Goal: Obtain resource: Download file/media

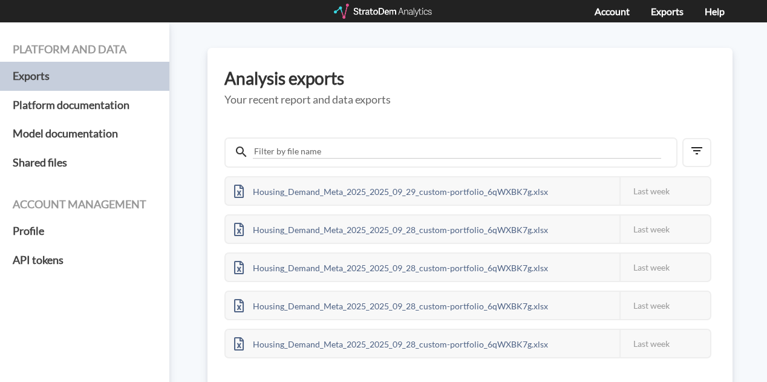
click at [406, 7] on div at bounding box center [384, 11] width 100 height 15
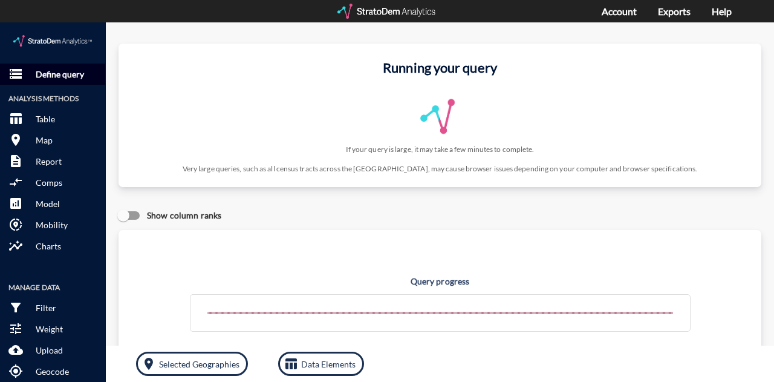
click p "Define query"
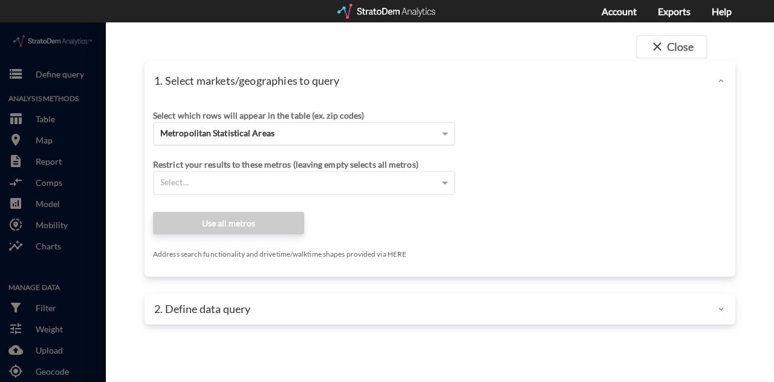
click div "Metropolitan Statistical Areas"
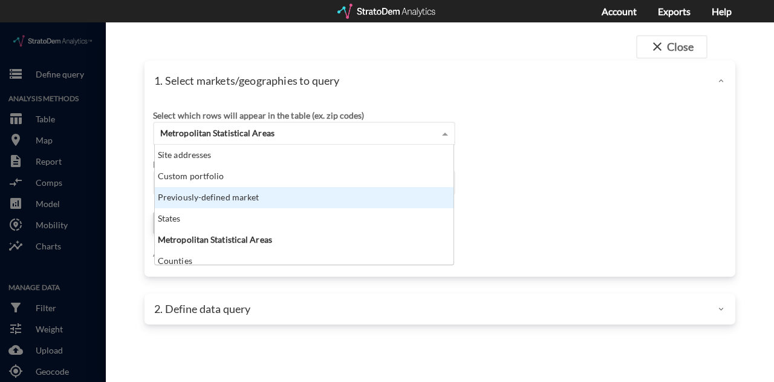
scroll to position [111, 292]
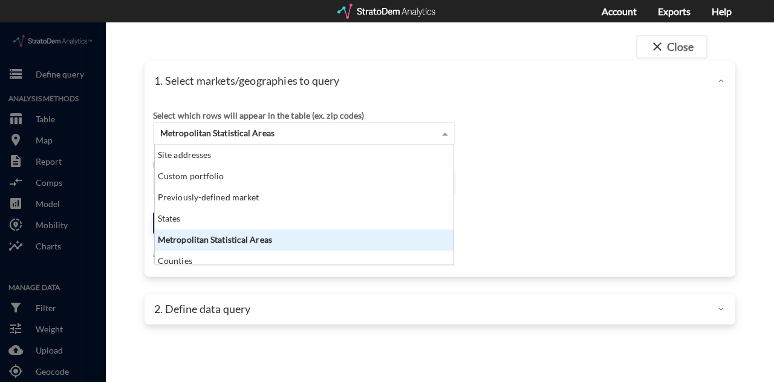
click div "Metropolitan Statistical Areas"
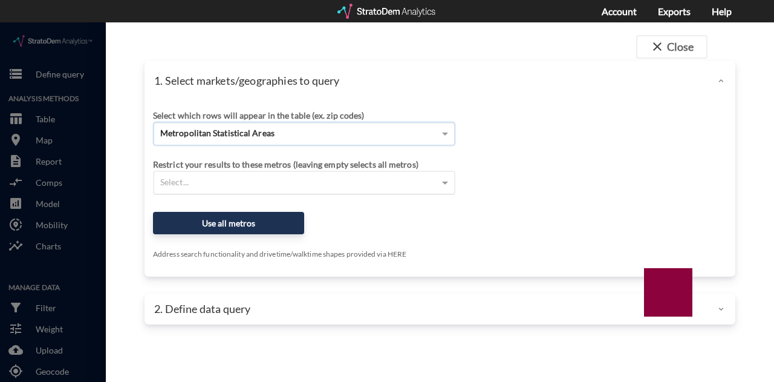
click div "Select..."
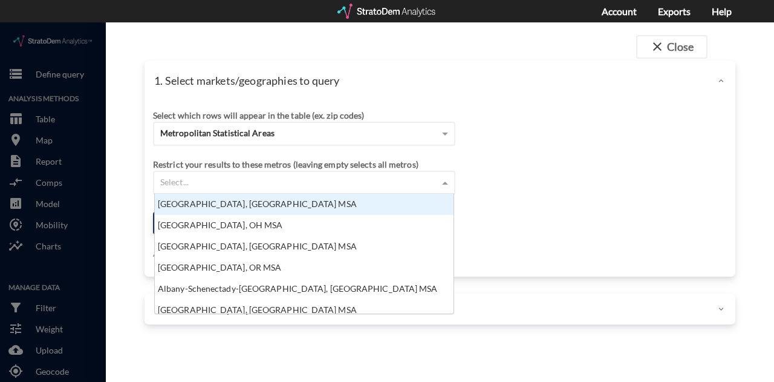
click div "Select..."
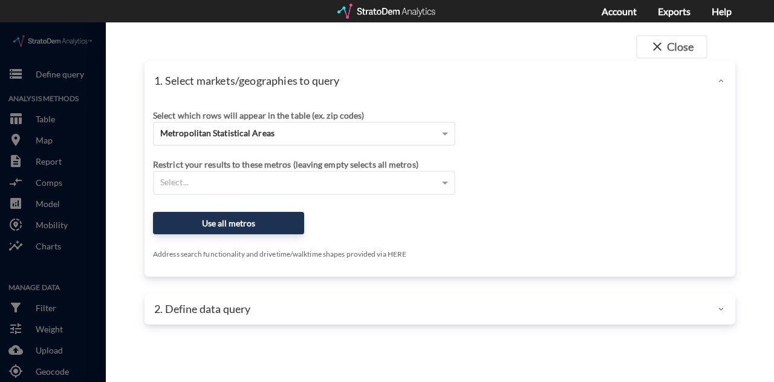
drag, startPoint x: 582, startPoint y: 162, endPoint x: 356, endPoint y: 188, distance: 227.2
click div "Select which rows will appear in the table (ex. zip codes) Metropolitan Statist…"
click button "Use all metros"
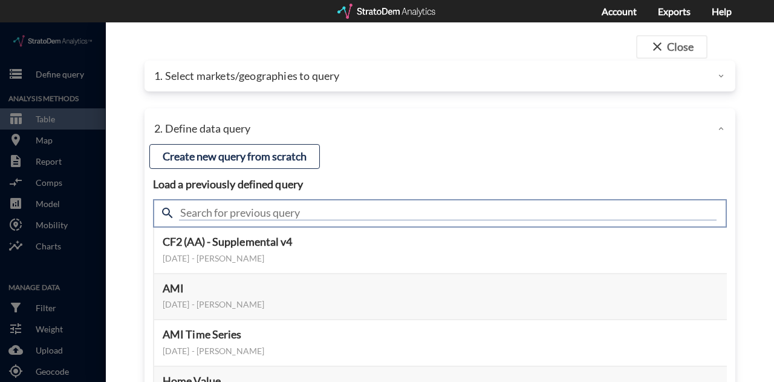
click input "text"
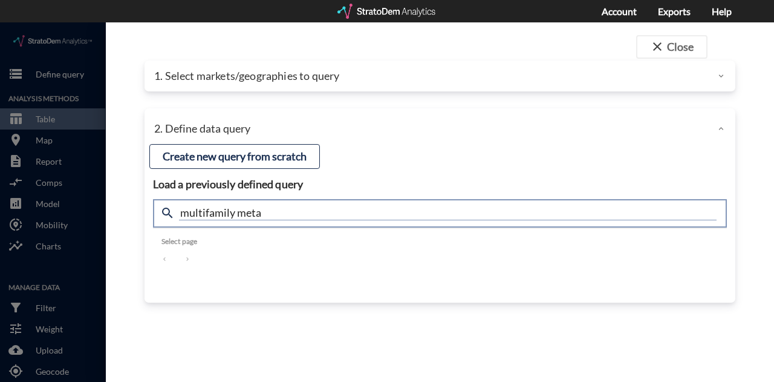
drag, startPoint x: 313, startPoint y: 192, endPoint x: 150, endPoint y: 186, distance: 162.9
click div "Load a previously defined query Create new query from scratch search multifamil…"
type input "meta"
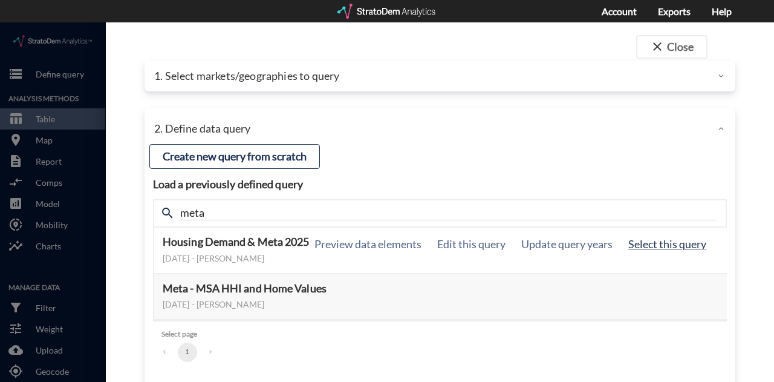
click button "Select this query"
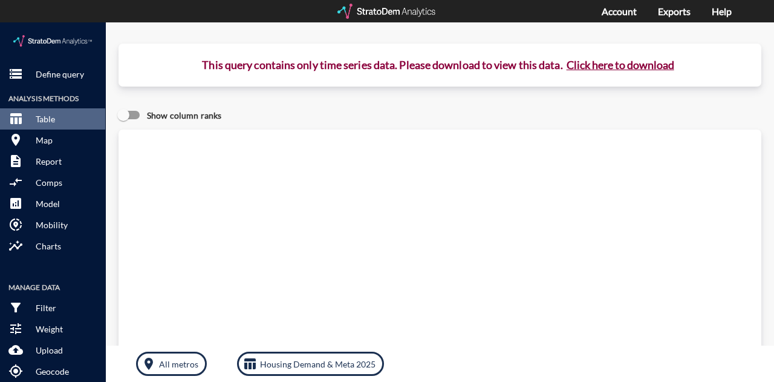
click button "Click here to download"
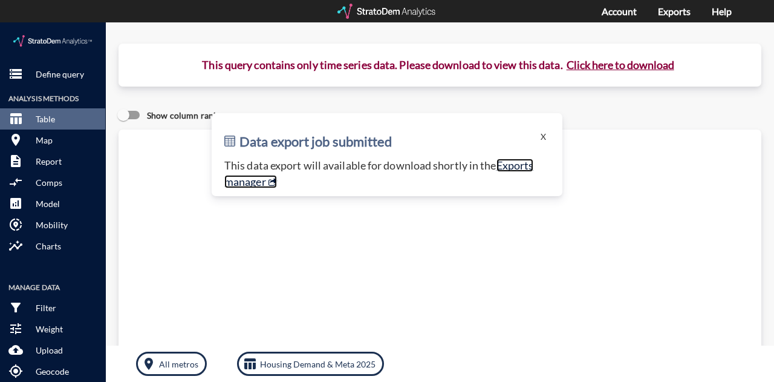
click link "Exports manager"
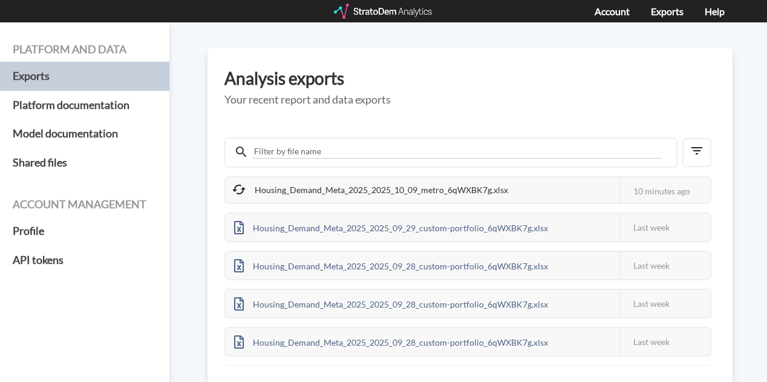
click at [365, 191] on div "Housing_Demand_Meta_2025_2025_10_09_metro_6qWXBK7g.xlsx" at bounding box center [371, 189] width 291 height 25
